Goal: Navigation & Orientation: Find specific page/section

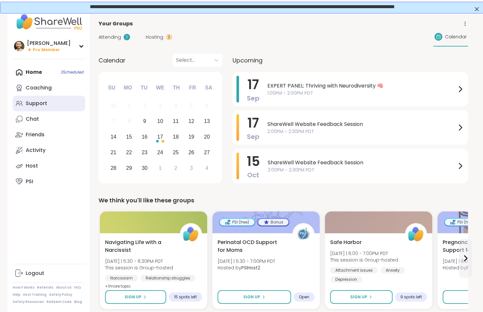
click at [42, 110] on link "Support" at bounding box center [49, 104] width 72 height 16
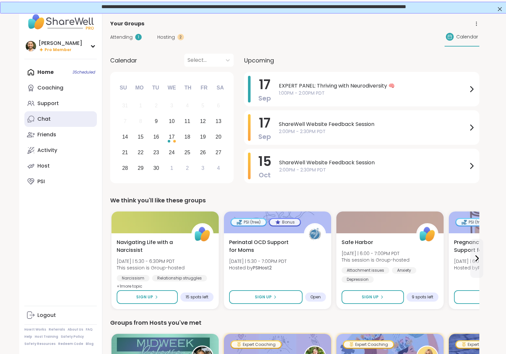
click at [59, 116] on link "Chat" at bounding box center [60, 119] width 72 height 16
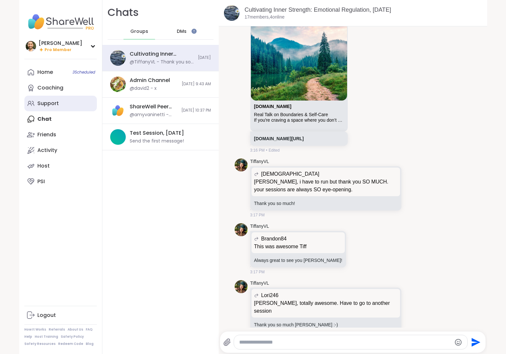
click at [51, 99] on link "Support" at bounding box center [60, 104] width 72 height 16
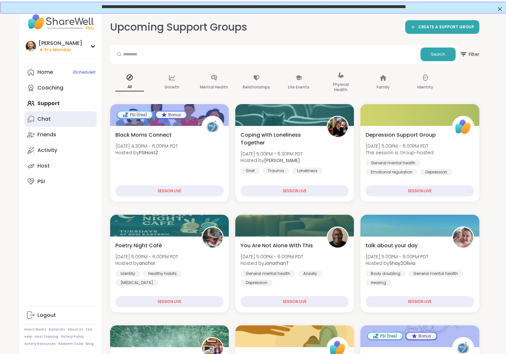
click at [54, 118] on link "Chat" at bounding box center [60, 119] width 72 height 16
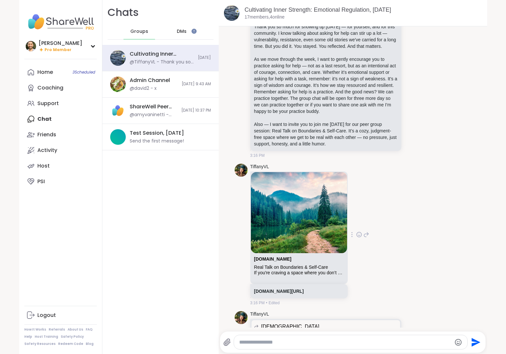
scroll to position [2289, 0]
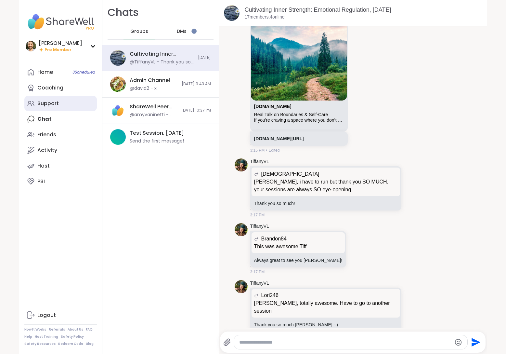
click at [56, 108] on link "Support" at bounding box center [60, 104] width 72 height 16
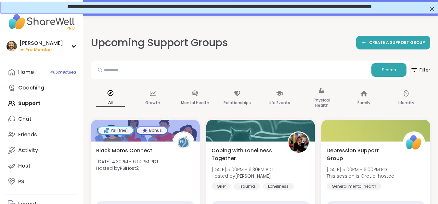
click at [309, 8] on span "**********" at bounding box center [219, 6] width 305 height 5
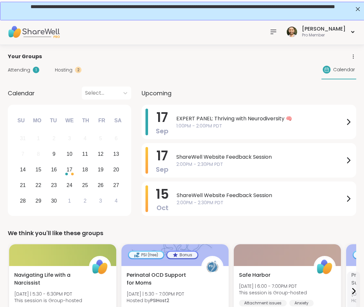
click at [280, 27] on div at bounding box center [273, 31] width 13 height 13
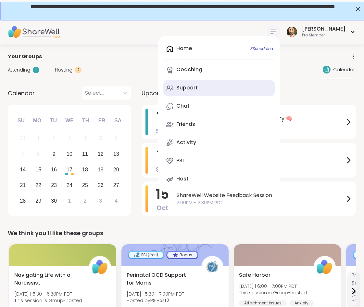
click at [207, 82] on link "Support" at bounding box center [220, 88] width 112 height 16
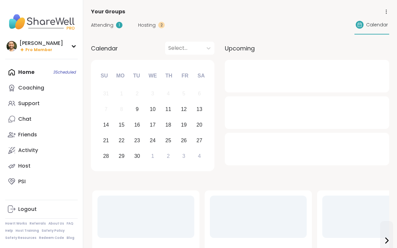
click at [134, 83] on div "Su Mo Tu We Th Fr Sa" at bounding box center [152, 76] width 113 height 16
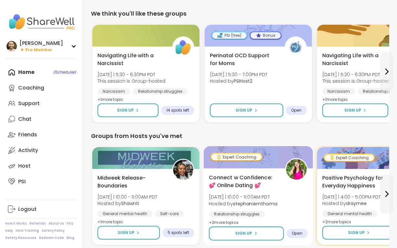
scroll to position [227, 0]
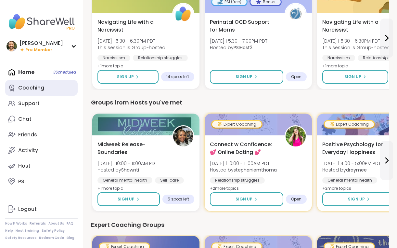
click at [52, 88] on link "Coaching" at bounding box center [41, 88] width 72 height 16
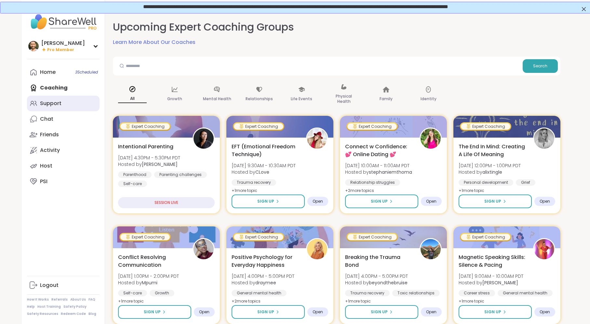
click at [57, 102] on div "Support" at bounding box center [50, 103] width 21 height 7
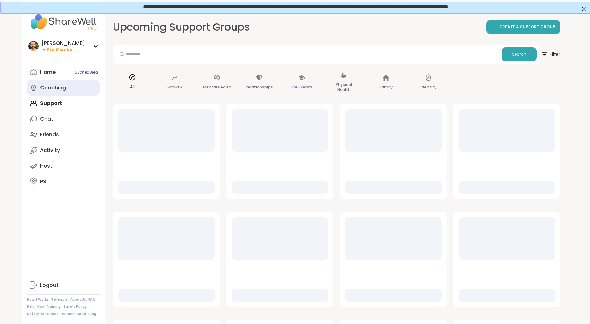
click at [62, 91] on div "Coaching" at bounding box center [53, 87] width 26 height 7
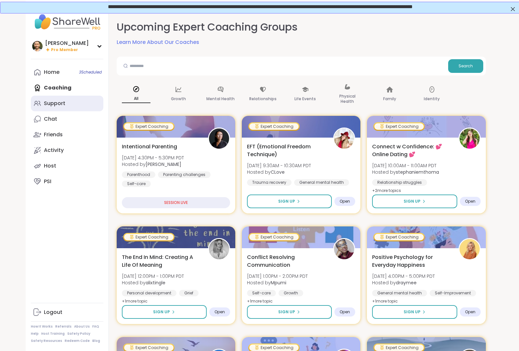
click at [73, 105] on link "Support" at bounding box center [67, 104] width 72 height 16
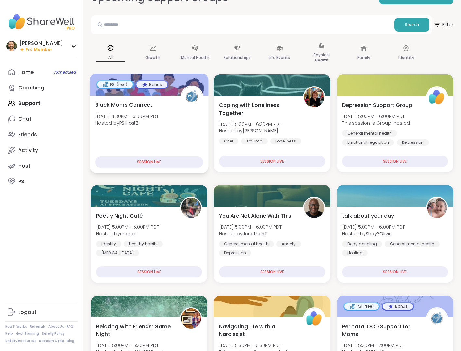
scroll to position [44, 0]
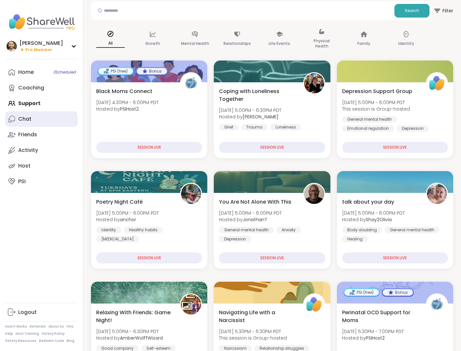
click at [53, 123] on link "Chat" at bounding box center [41, 119] width 72 height 16
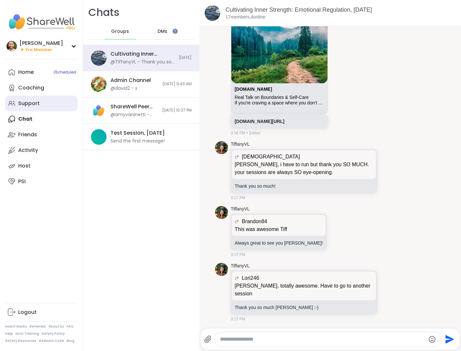
click at [41, 99] on link "Support" at bounding box center [41, 104] width 72 height 16
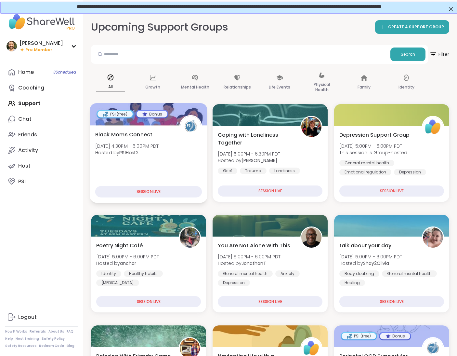
scroll to position [66, 0]
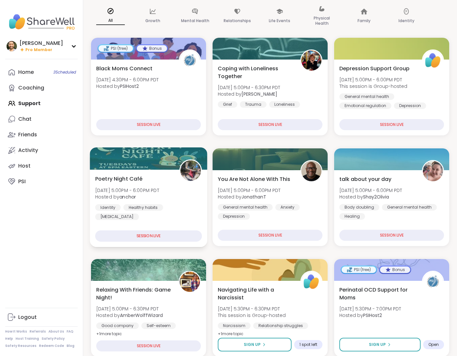
click at [185, 162] on img at bounding box center [190, 170] width 20 height 20
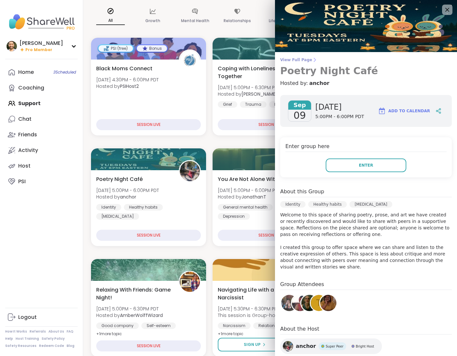
click at [303, 59] on span "View Full Page" at bounding box center [366, 59] width 172 height 5
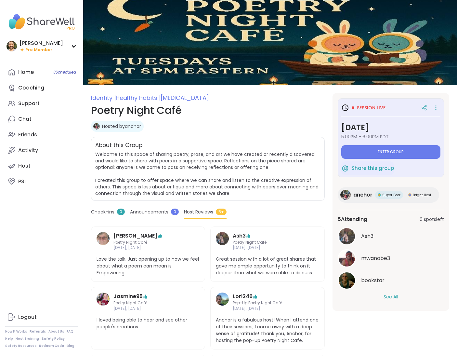
click at [391, 295] on button "See All" at bounding box center [391, 296] width 15 height 7
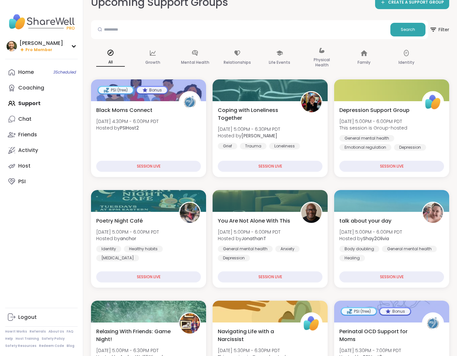
scroll to position [33, 0]
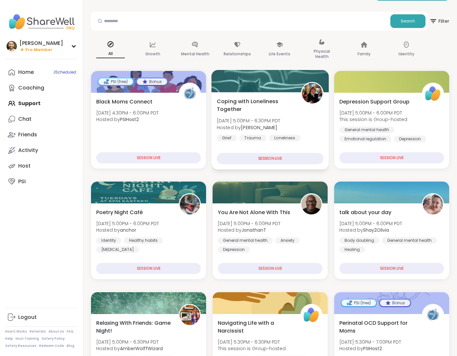
click at [291, 113] on span "Coping with Loneliness Together" at bounding box center [255, 105] width 77 height 16
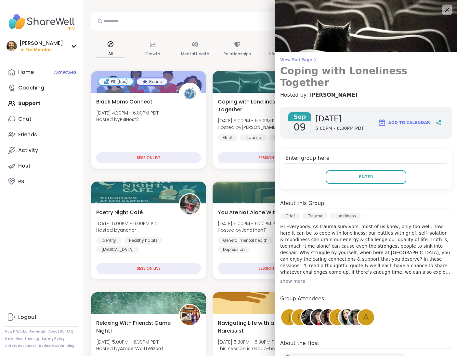
click at [301, 61] on span "View Full Page" at bounding box center [366, 59] width 172 height 5
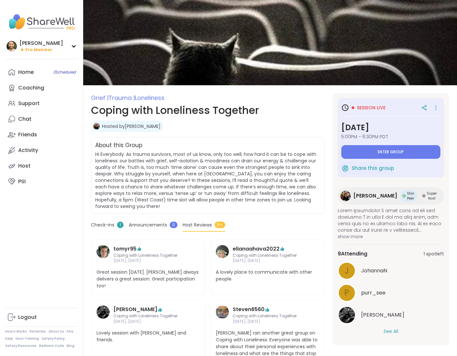
click at [383, 319] on div "Alan_N" at bounding box center [391, 315] width 106 height 18
click at [392, 323] on div "J JohannaN p purr_see Alan_N See All" at bounding box center [391, 297] width 106 height 73
click at [392, 328] on button "See All" at bounding box center [391, 331] width 15 height 7
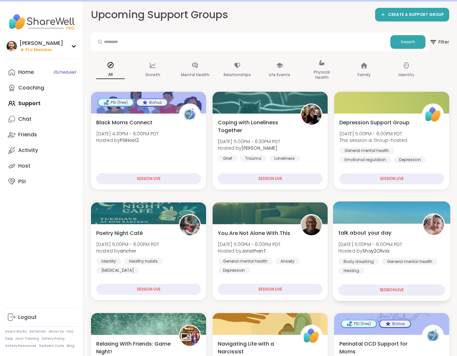
click at [364, 235] on span "talk about your day" at bounding box center [364, 233] width 53 height 8
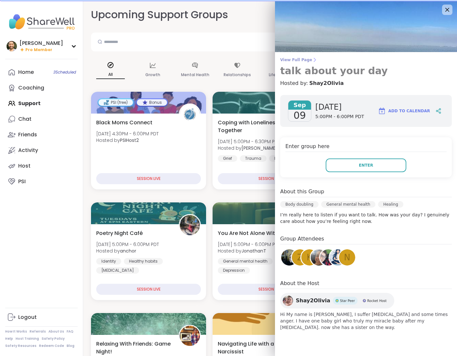
click at [300, 61] on span "View Full Page" at bounding box center [366, 59] width 172 height 5
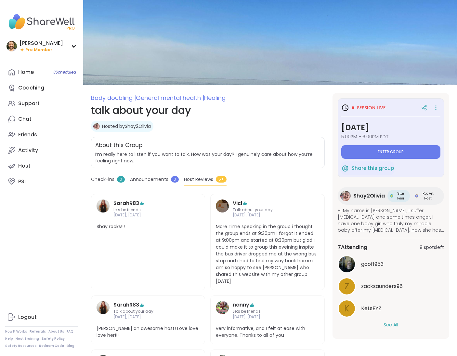
click at [391, 326] on button "See All" at bounding box center [391, 324] width 15 height 7
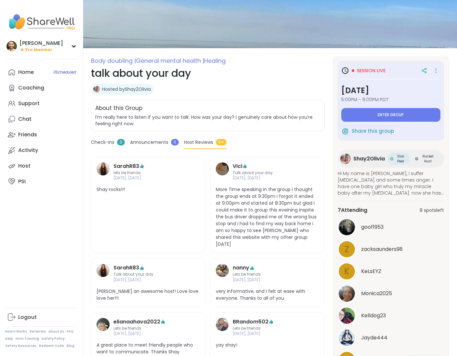
scroll to position [114, 0]
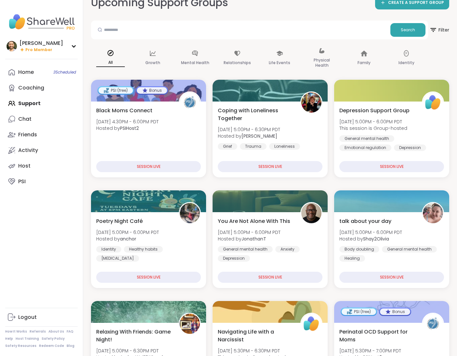
scroll to position [94, 0]
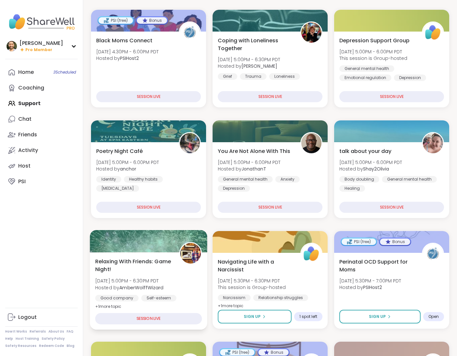
click at [162, 282] on span "Tue, Sep 09 | 5:00PM - 6:30PM PDT" at bounding box center [129, 280] width 68 height 7
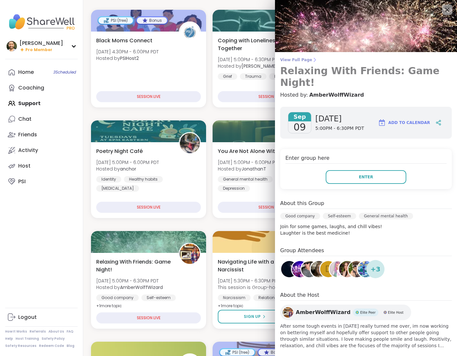
click at [305, 59] on span "View Full Page" at bounding box center [366, 59] width 172 height 5
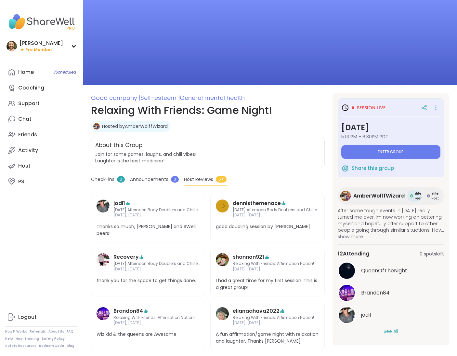
scroll to position [7, 0]
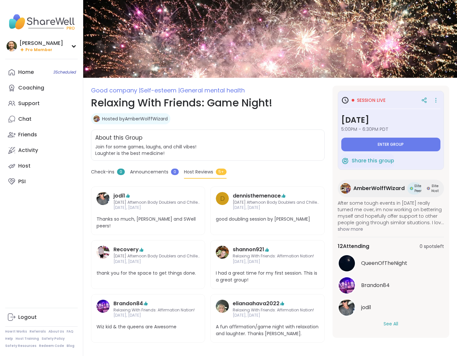
click at [393, 319] on div "QueenOfTheNight Brandon84 jodi1 See All" at bounding box center [391, 290] width 106 height 73
click at [391, 323] on button "See All" at bounding box center [391, 323] width 15 height 7
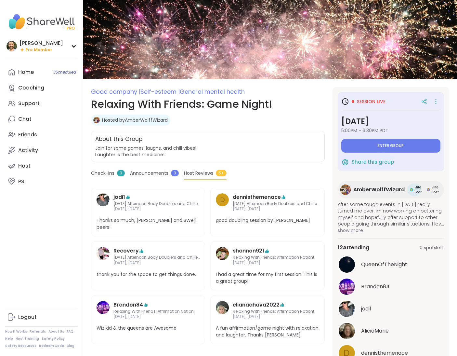
scroll to position [0, 0]
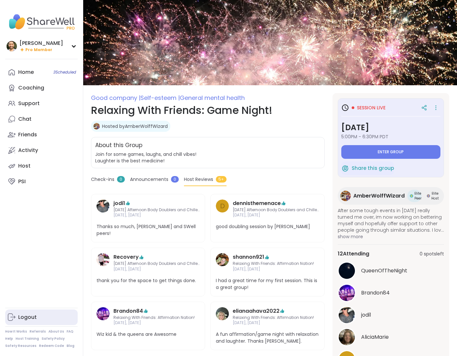
click at [33, 316] on div "Logout" at bounding box center [27, 316] width 19 height 7
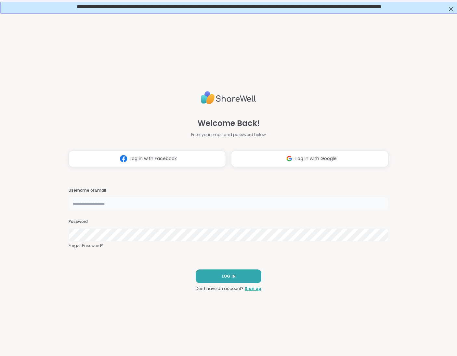
click at [112, 202] on input "text" at bounding box center [229, 203] width 320 height 13
type input "**********"
